Goal: Task Accomplishment & Management: Manage account settings

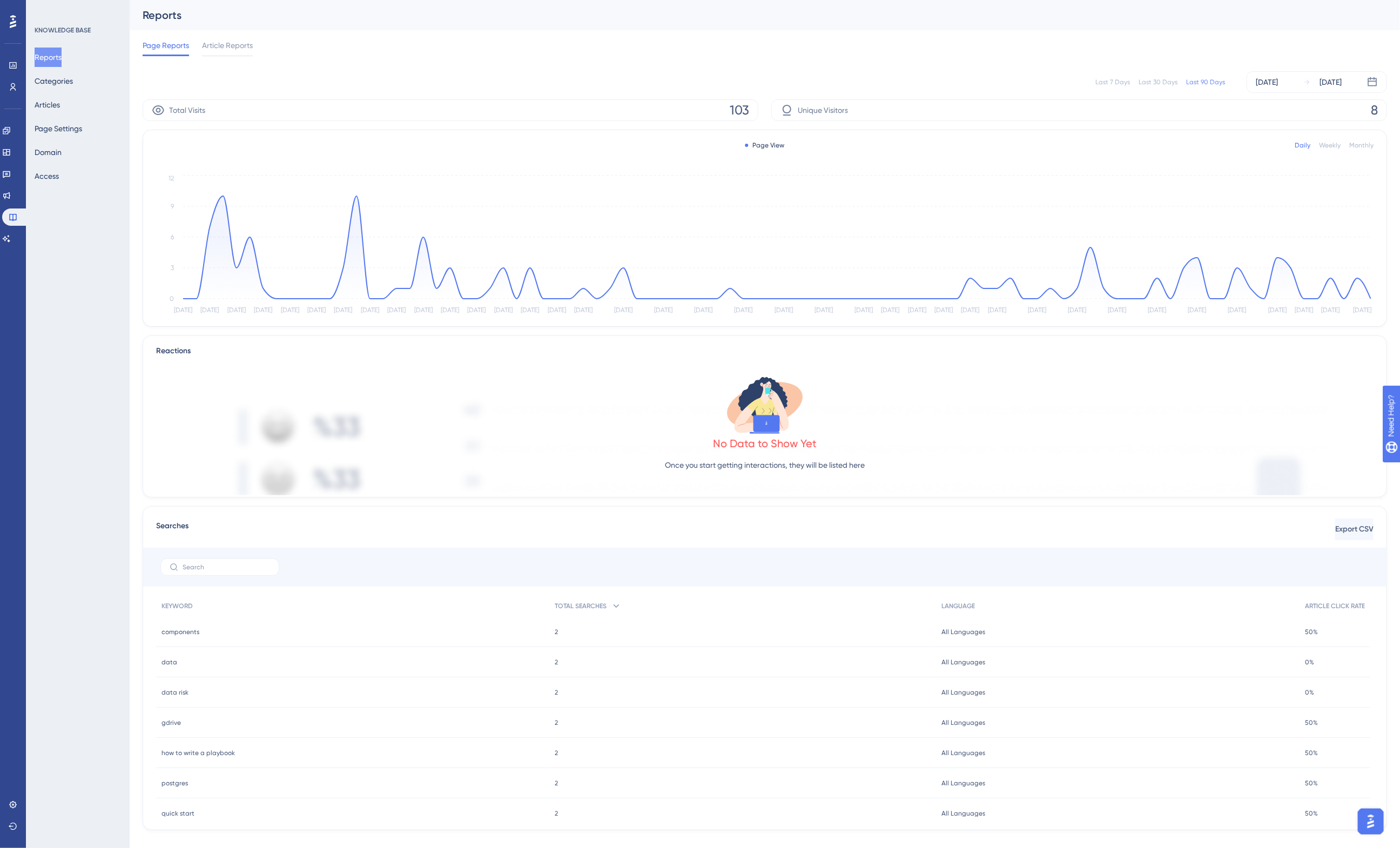
click at [79, 225] on div "KNOWLEDGE BASE Reports Categories Articles Page Settings Domain Access" at bounding box center [78, 424] width 103 height 848
click at [9, 236] on icon at bounding box center [6, 239] width 9 height 9
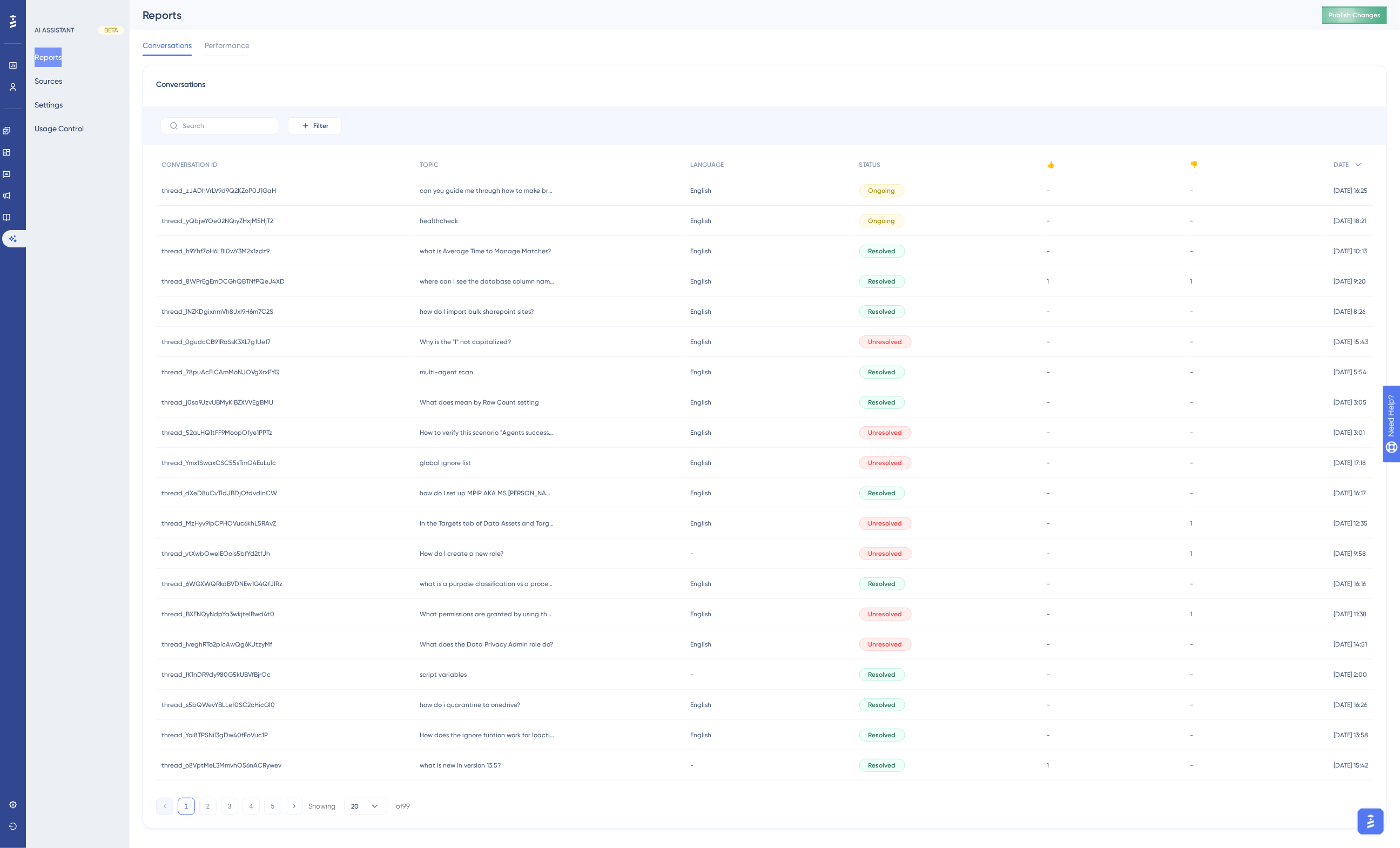
click at [1357, 14] on span "Publish Changes" at bounding box center [1354, 15] width 52 height 9
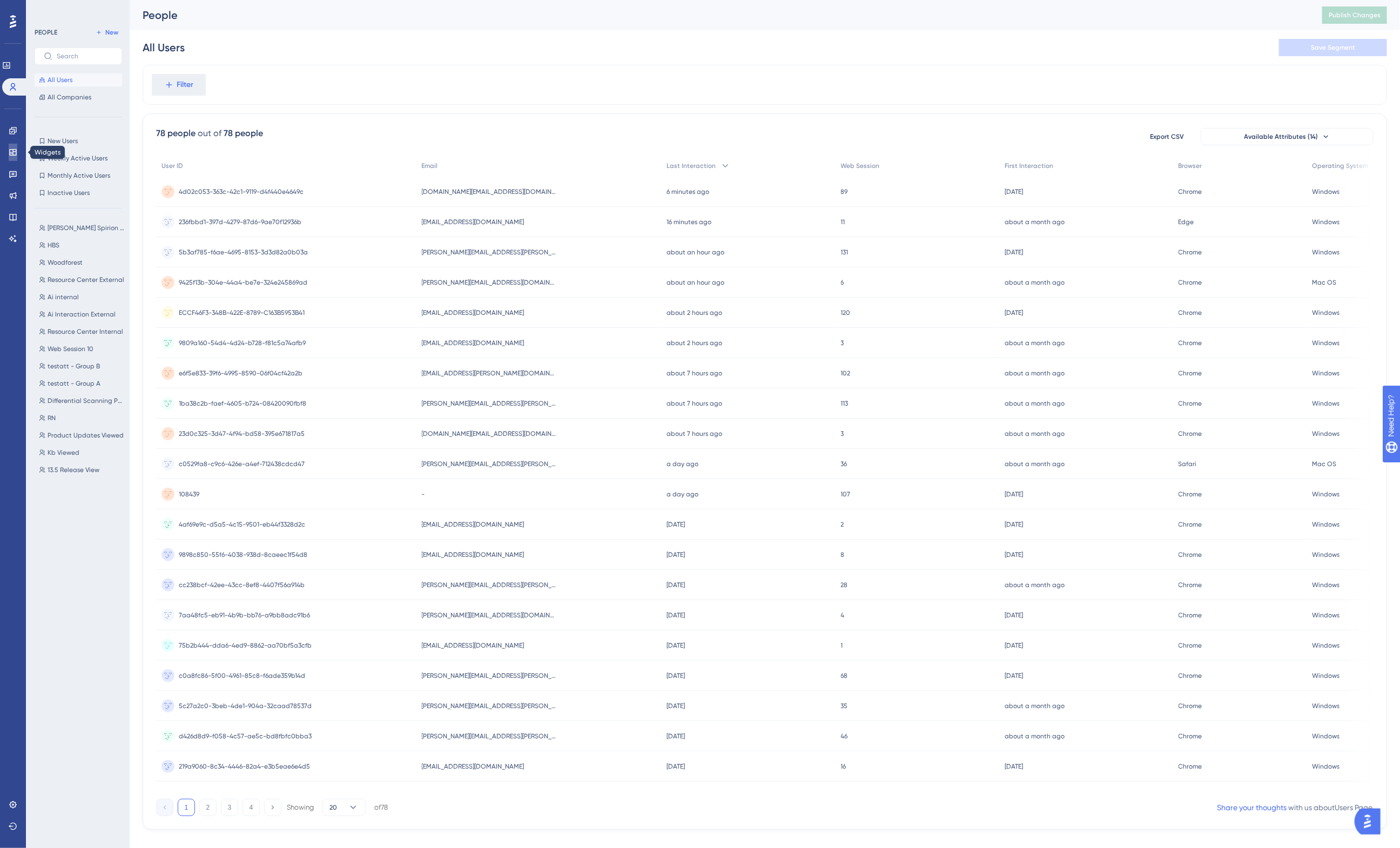
click at [14, 152] on icon at bounding box center [13, 152] width 9 height 9
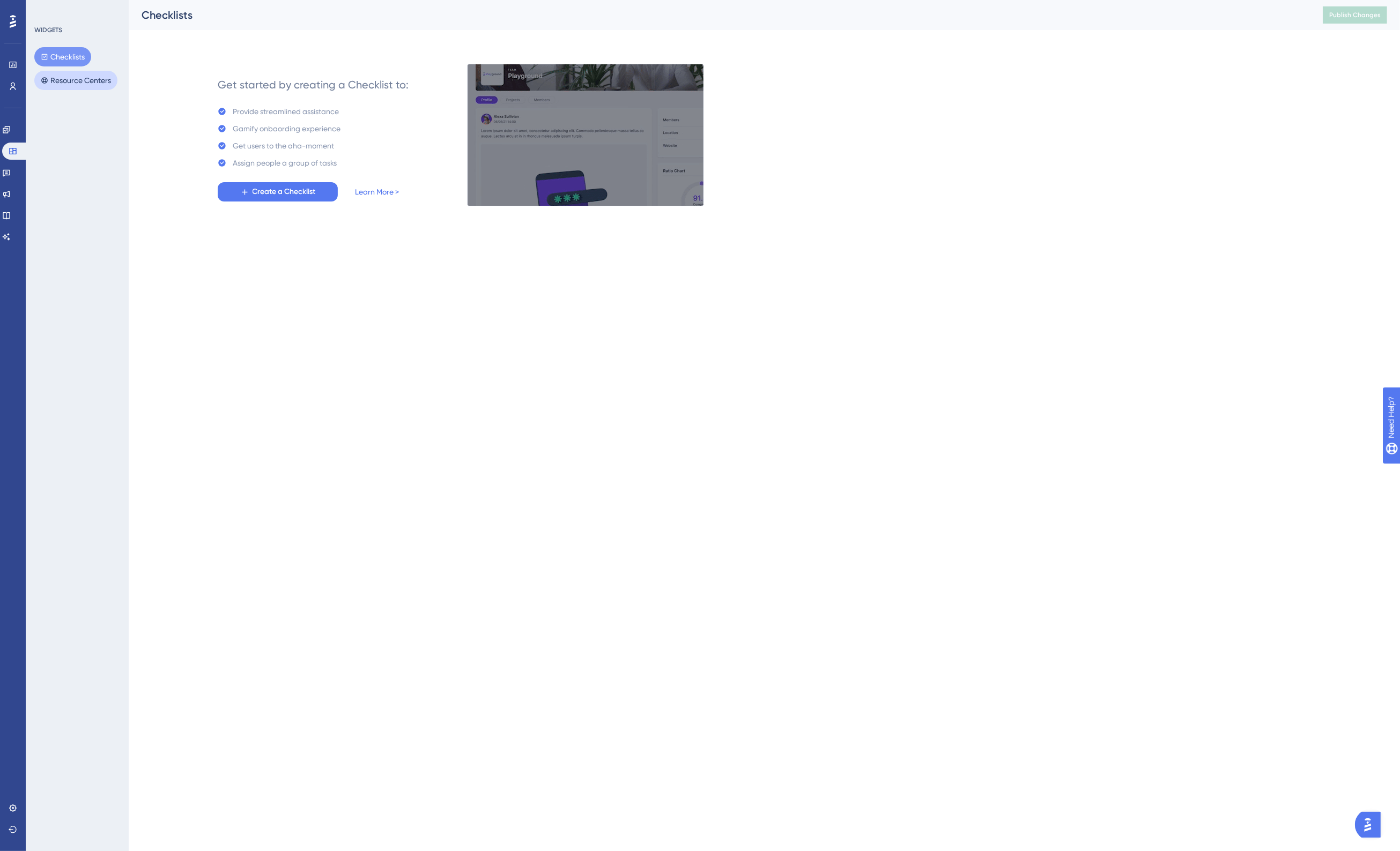
click at [63, 83] on button "Resource Centers" at bounding box center [75, 80] width 83 height 19
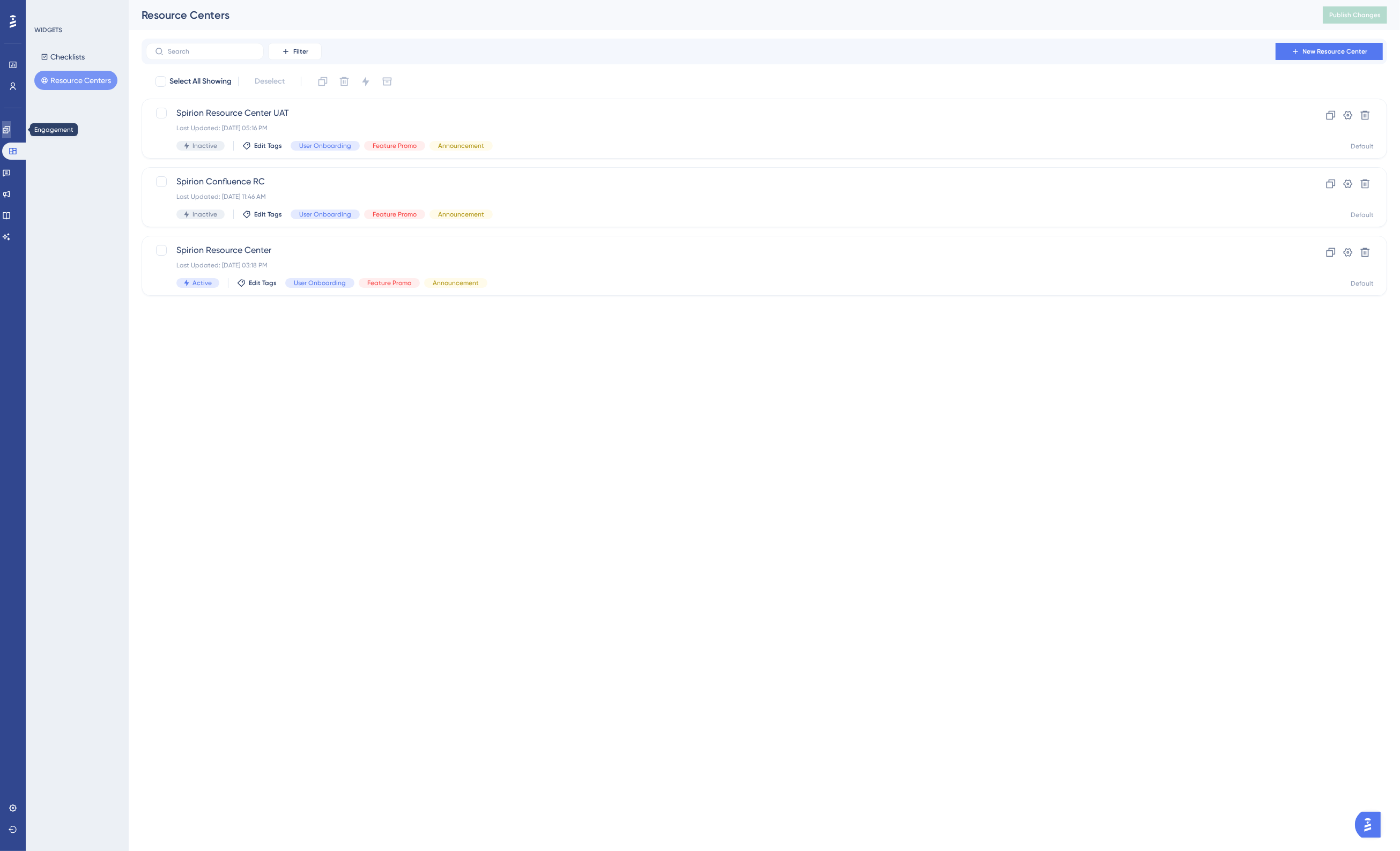
click at [10, 129] on icon at bounding box center [6, 129] width 7 height 7
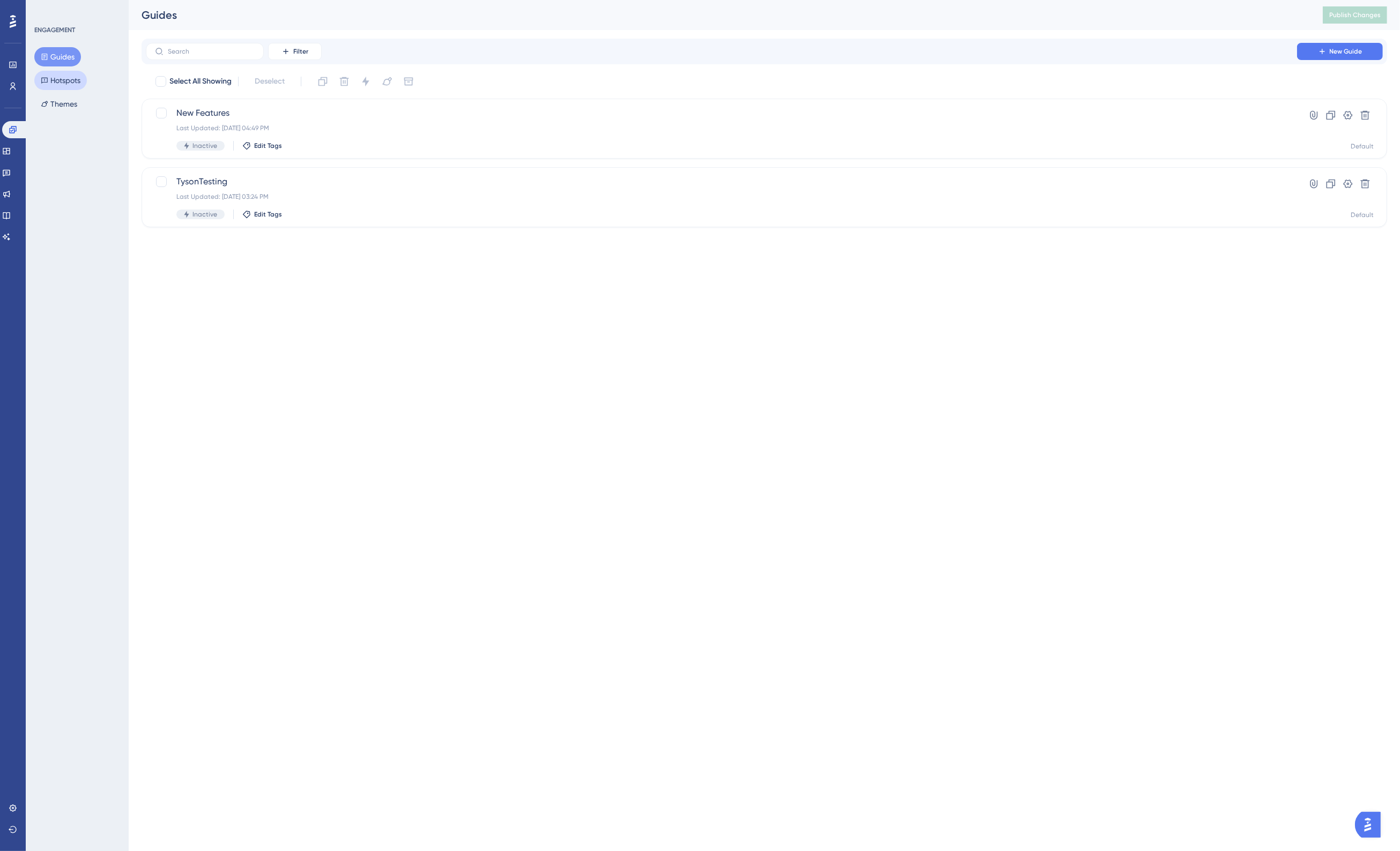
click at [65, 77] on button "Hotspots" at bounding box center [60, 80] width 53 height 19
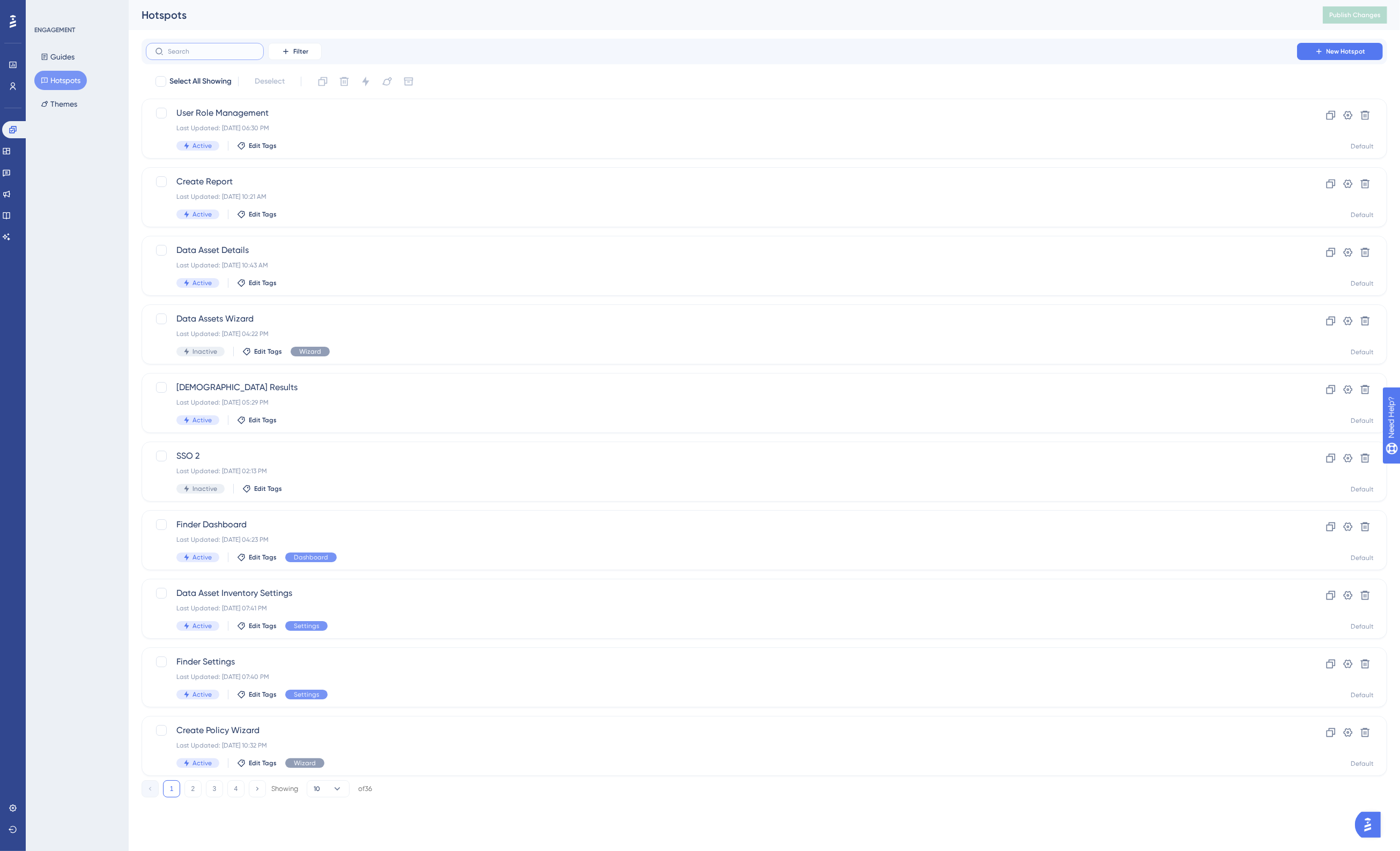
click at [199, 51] on input "text" at bounding box center [211, 51] width 87 height 8
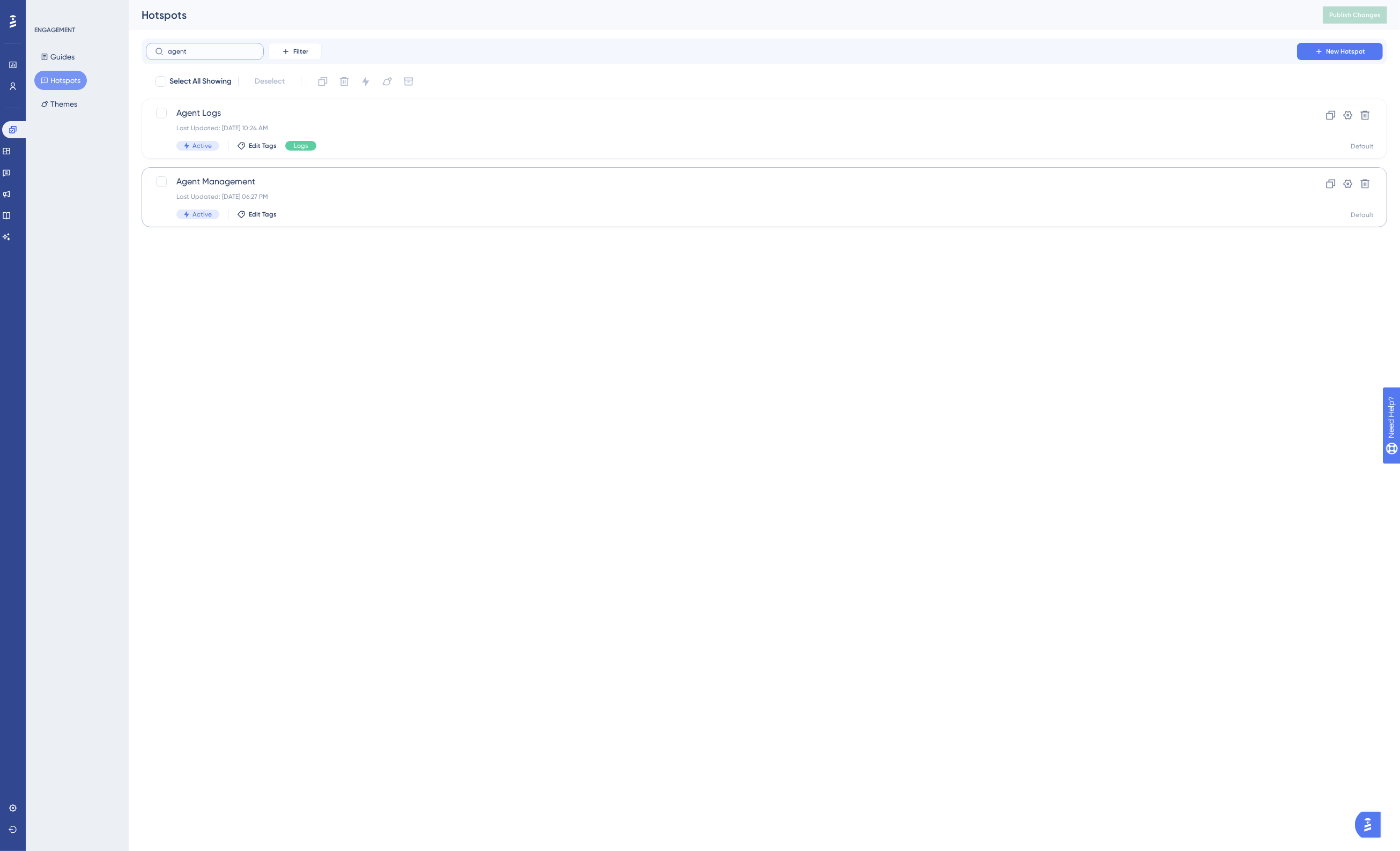
type input "agent"
click at [263, 185] on span "Agent Management" at bounding box center [721, 181] width 1090 height 13
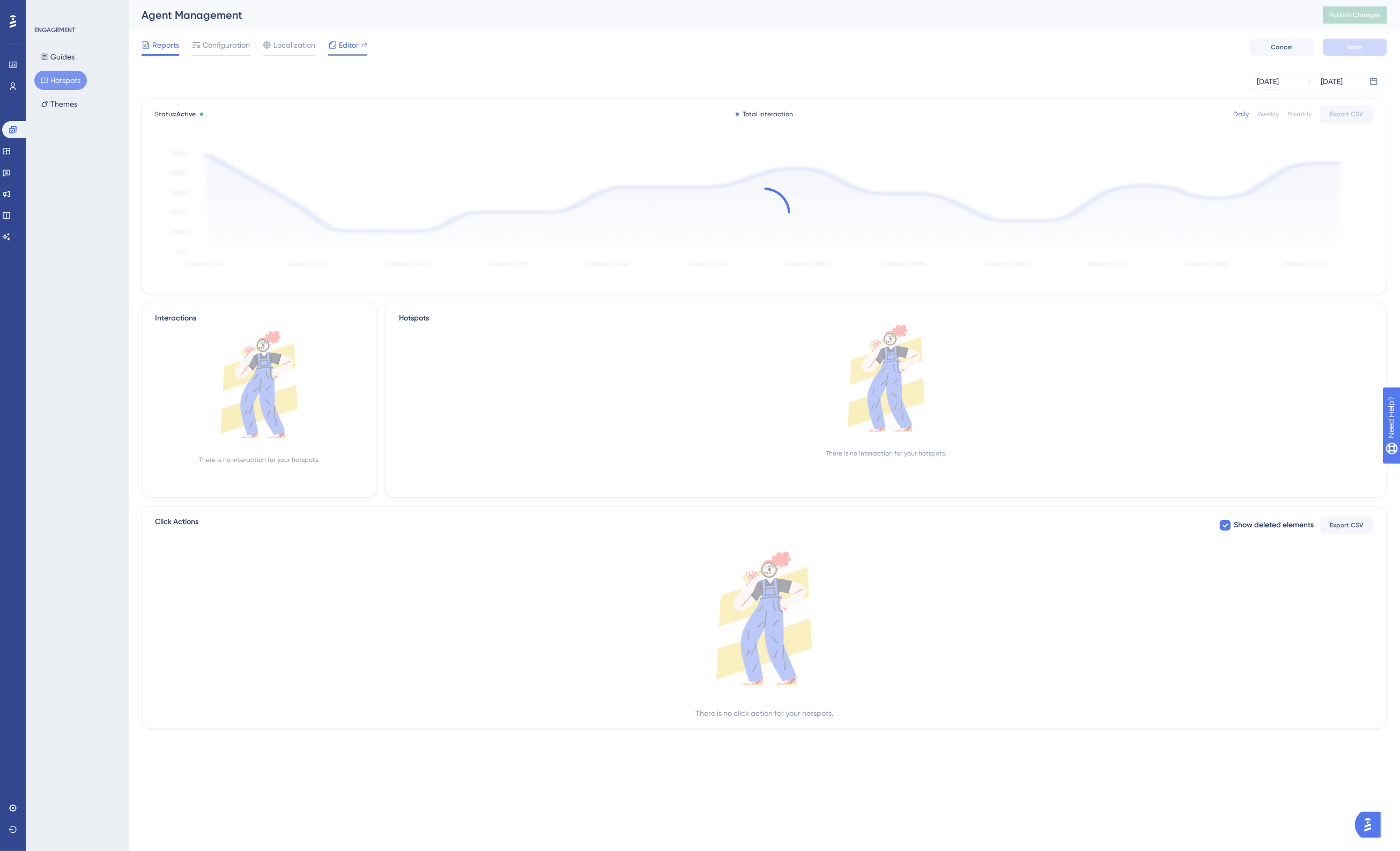
click at [339, 38] on span "Editor" at bounding box center [348, 44] width 20 height 13
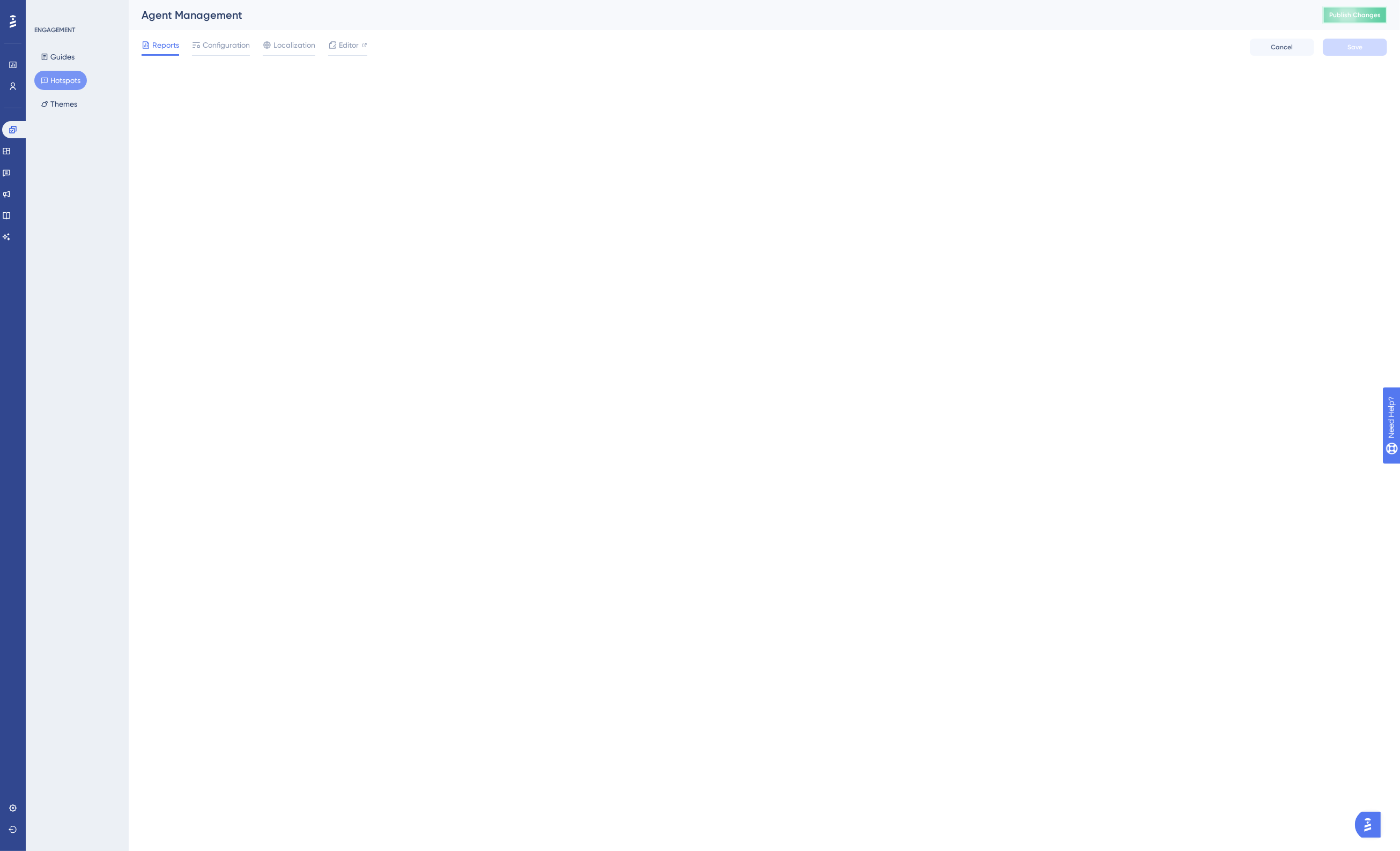
click at [1360, 12] on span "Publish Changes" at bounding box center [1354, 15] width 51 height 9
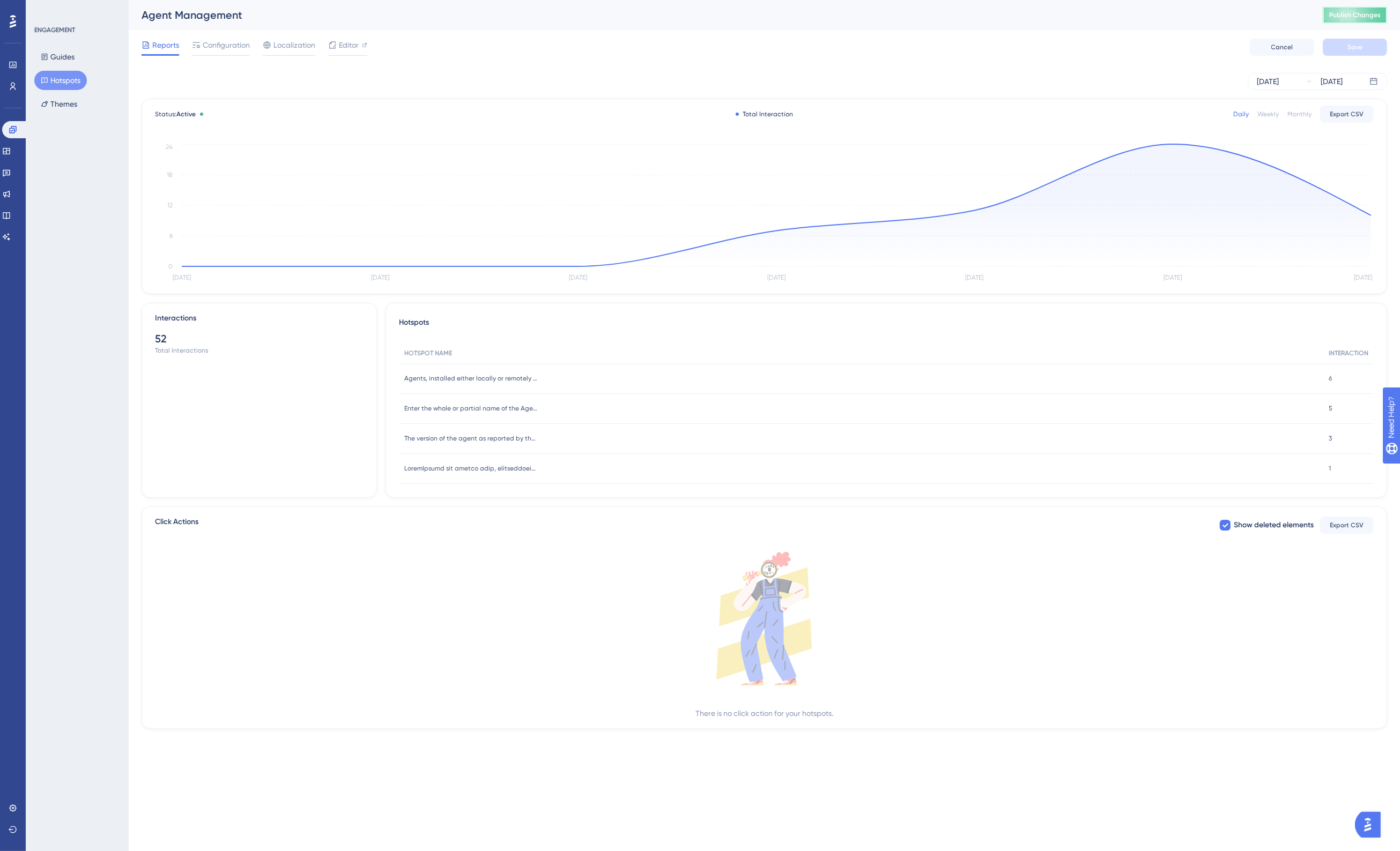
click at [1355, 14] on span "Publish Changes" at bounding box center [1354, 15] width 51 height 9
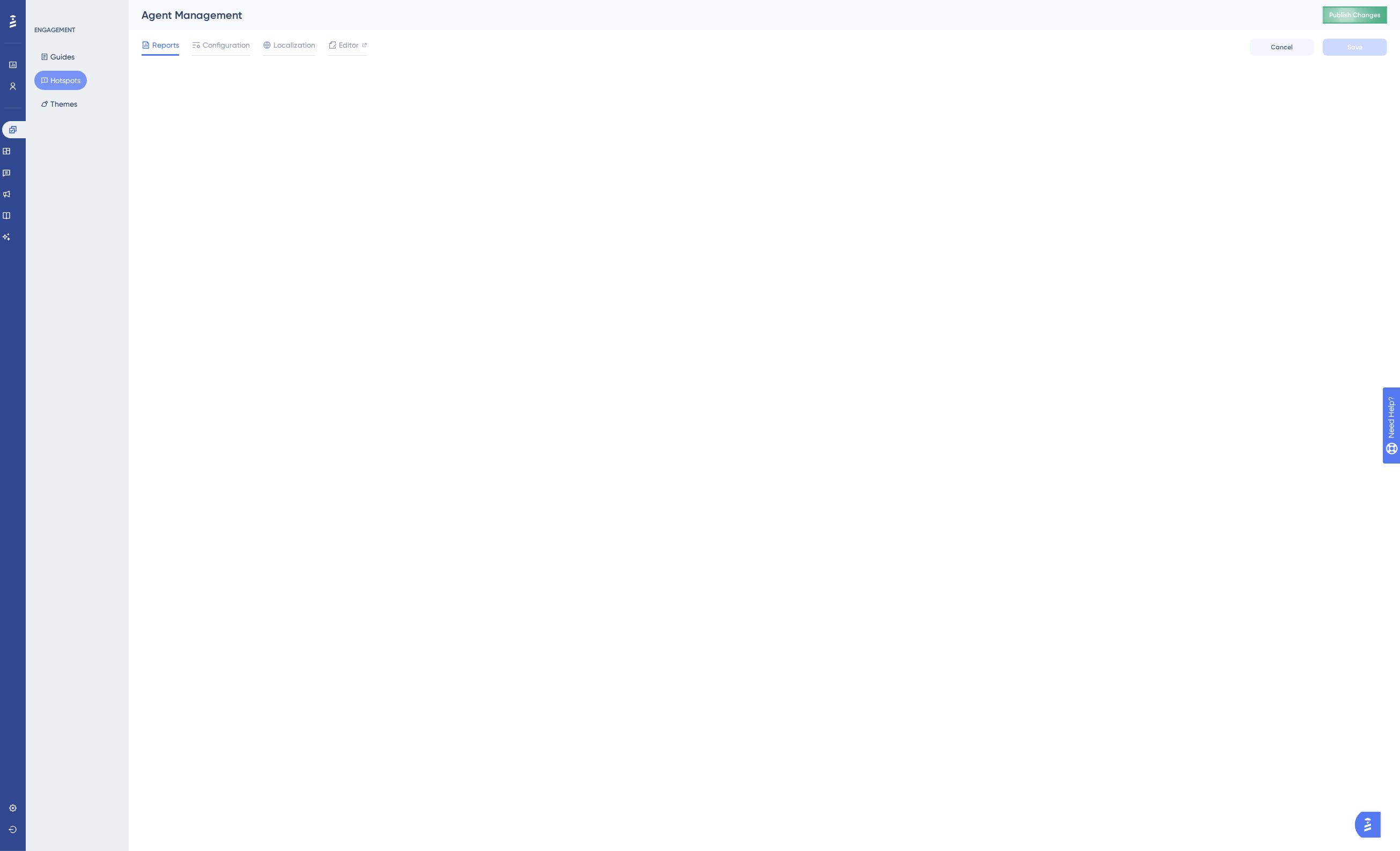
click at [1367, 11] on span "Publish Changes" at bounding box center [1354, 15] width 51 height 9
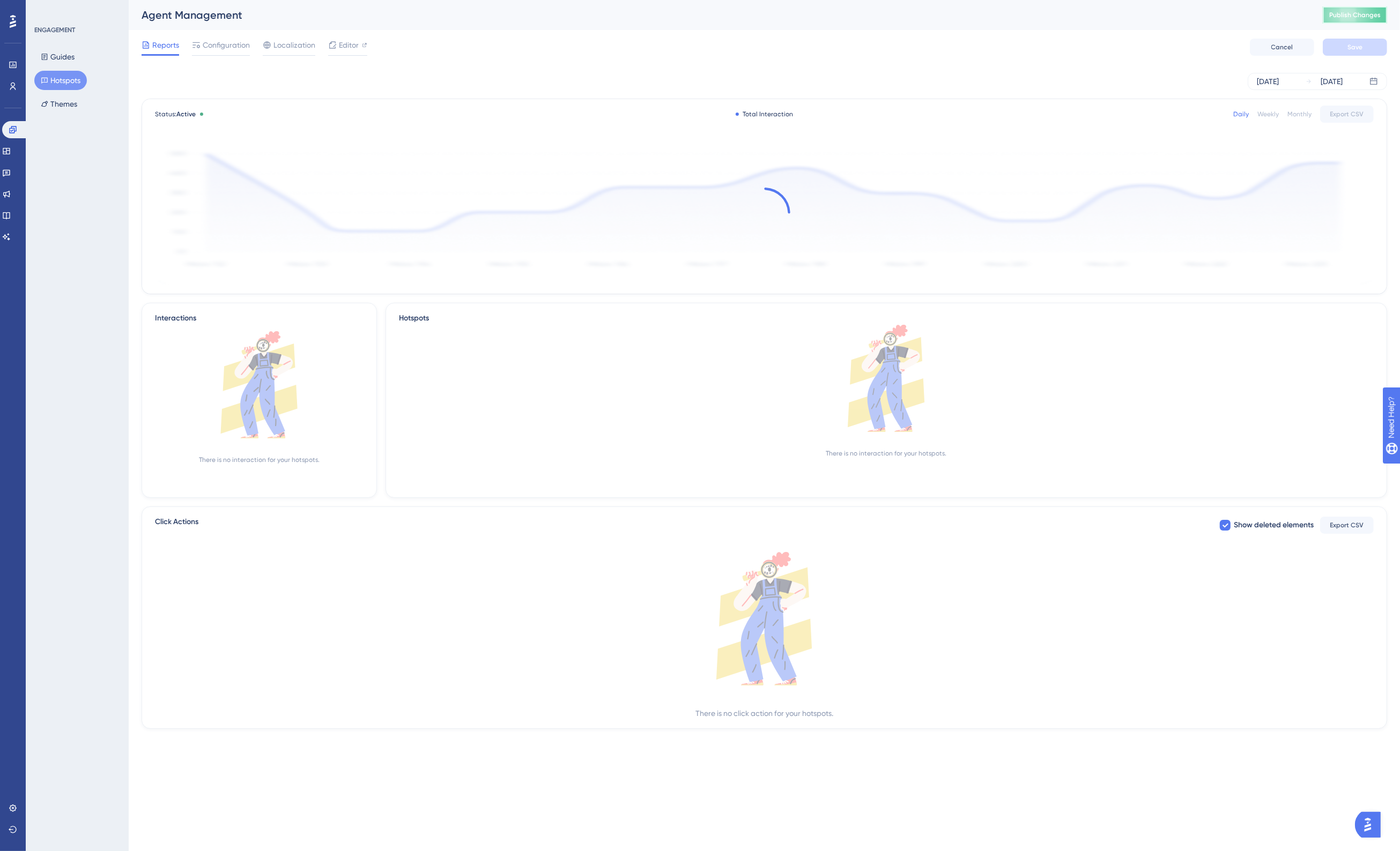
click at [1348, 12] on span "Publish Changes" at bounding box center [1354, 15] width 51 height 9
click at [1345, 20] on button "Publish Changes" at bounding box center [1355, 14] width 64 height 17
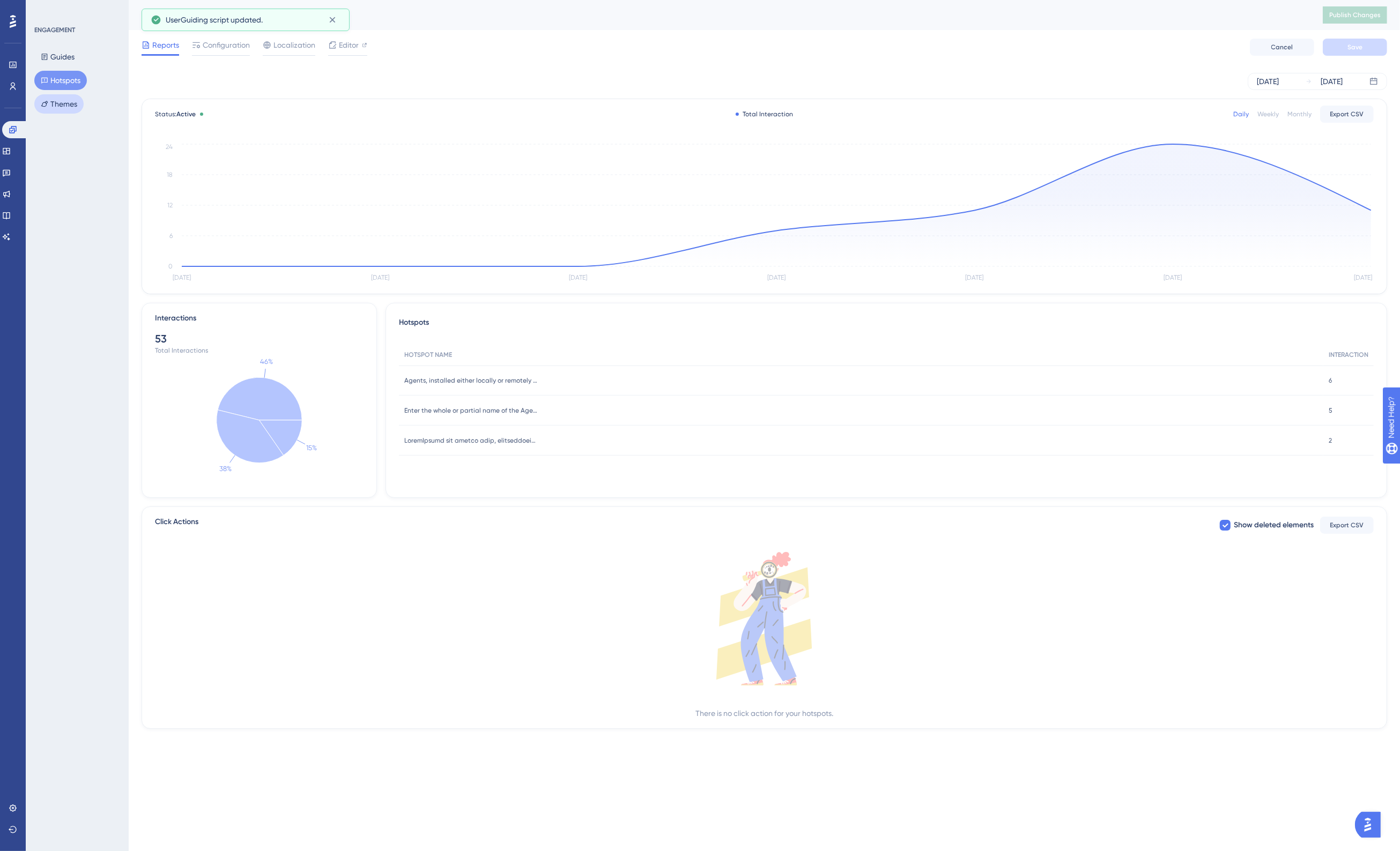
click at [70, 102] on button "Themes" at bounding box center [59, 104] width 49 height 19
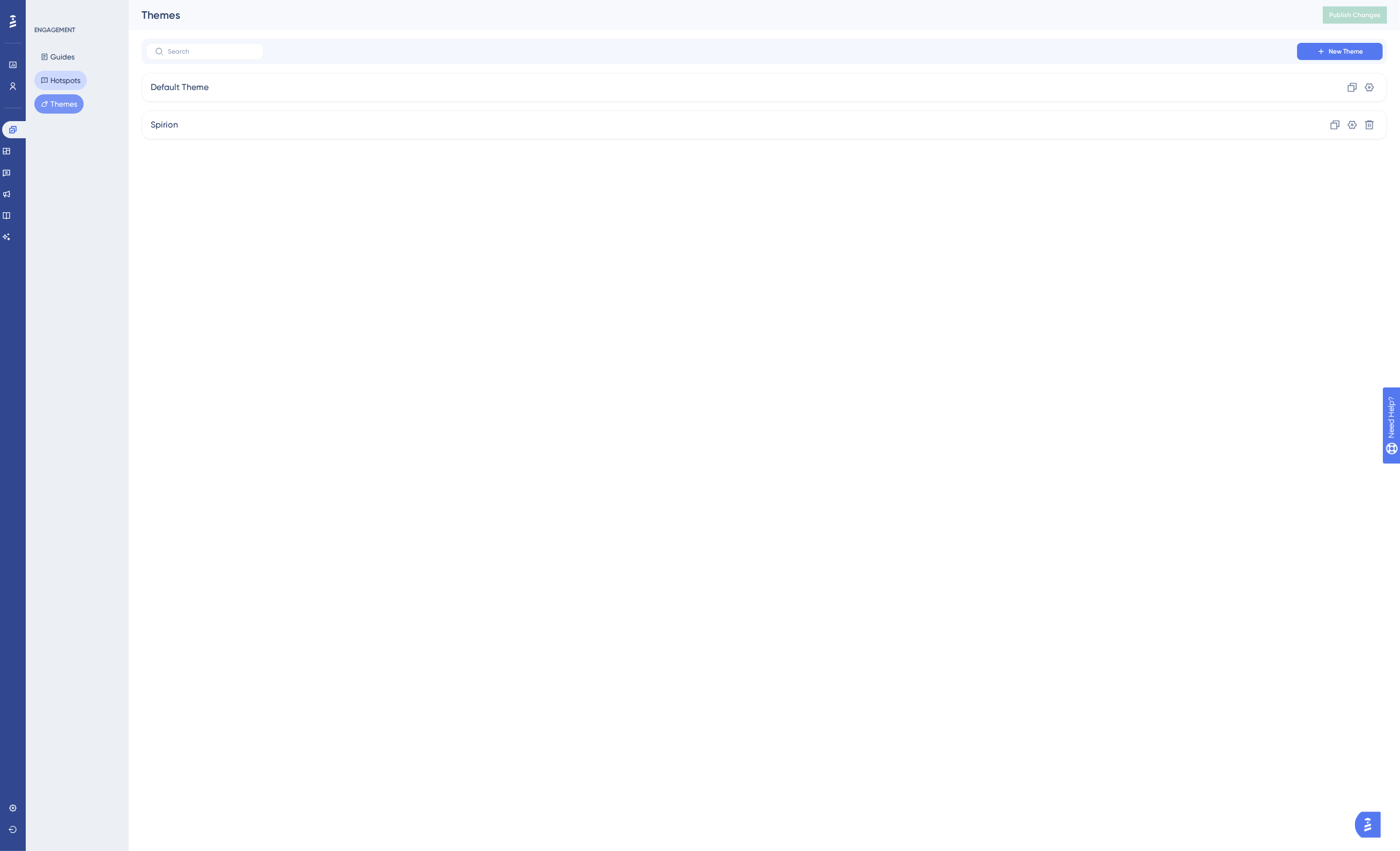
click at [61, 85] on button "Hotspots" at bounding box center [60, 80] width 53 height 19
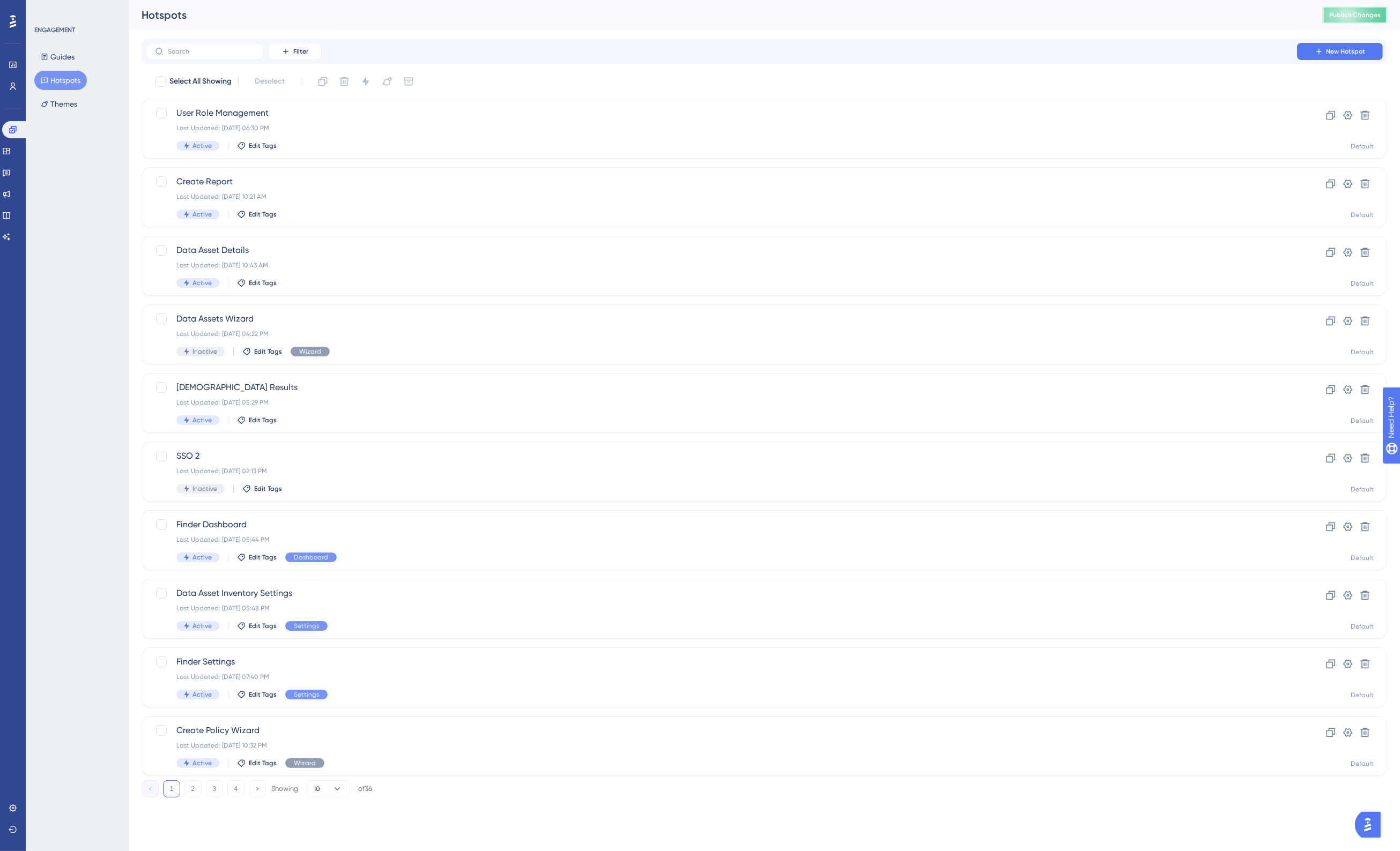
click at [1360, 9] on button "Publish Changes" at bounding box center [1355, 14] width 64 height 17
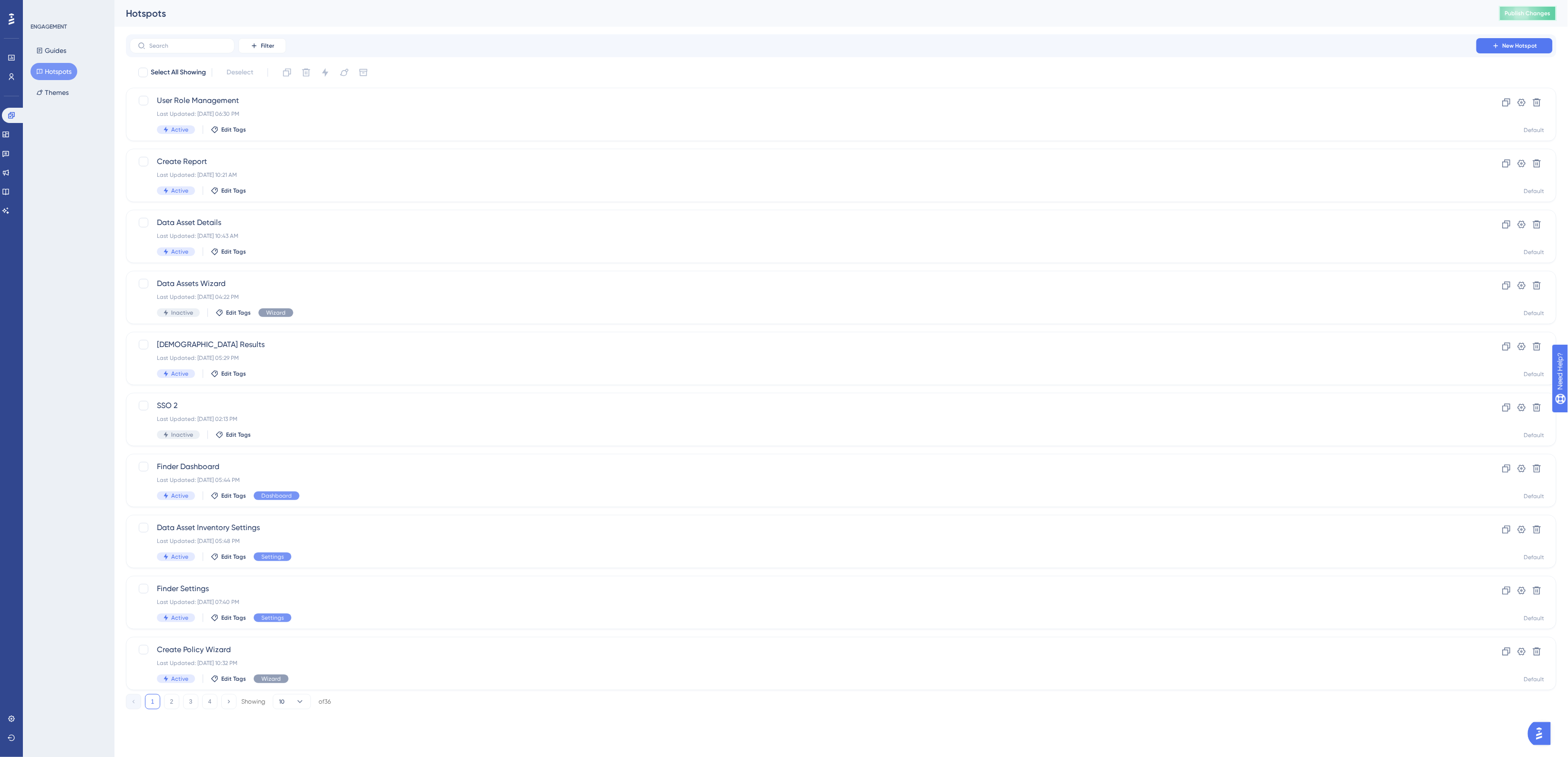
click at [1245, 18] on button "Publish Changes" at bounding box center [1528, 13] width 57 height 15
click at [1245, 8] on button "Publish Changes" at bounding box center [1528, 13] width 57 height 15
